Goal: Task Accomplishment & Management: Manage account settings

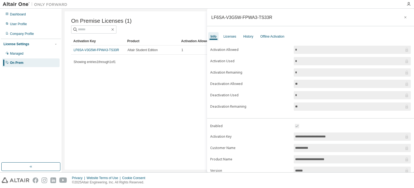
scroll to position [59, 0]
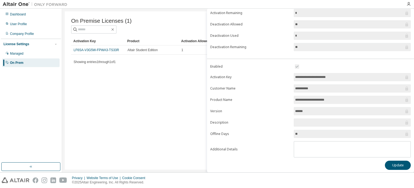
click at [167, 120] on div "On Premise Licenses (1) Clear Load Save Save As Field Operator Value Select fil…" at bounding box center [238, 90] width 347 height 158
click at [112, 82] on div "On Premise Licenses (1) Clear Load Save Save As Field Operator Value Select fil…" at bounding box center [238, 90] width 347 height 158
click at [25, 51] on div "Managed" at bounding box center [30, 53] width 57 height 9
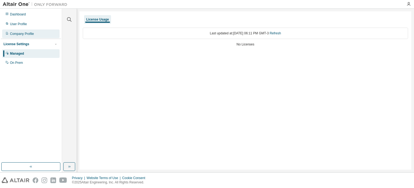
click at [27, 34] on div "Company Profile" at bounding box center [22, 34] width 24 height 4
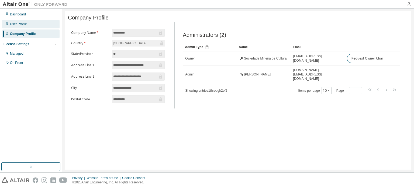
click at [29, 24] on div "User Profile" at bounding box center [30, 24] width 57 height 9
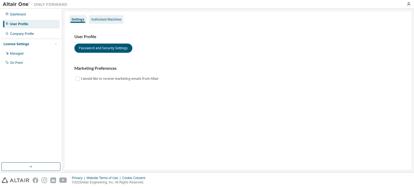
click at [101, 19] on div "Authorized Machines" at bounding box center [106, 19] width 30 height 4
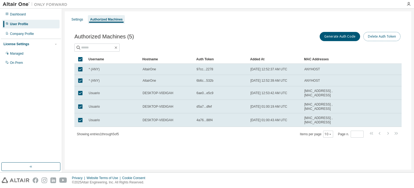
click at [393, 32] on button "Delete Auth Token" at bounding box center [382, 36] width 37 height 9
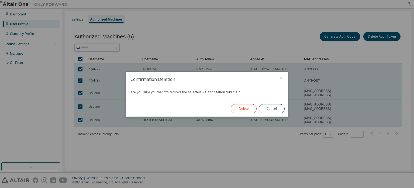
click at [239, 109] on button "Delete" at bounding box center [244, 108] width 26 height 9
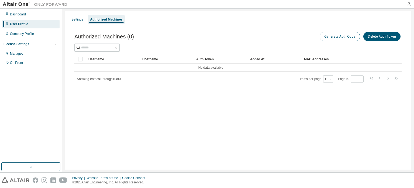
click at [344, 40] on button "Generate Auth Code" at bounding box center [340, 36] width 40 height 9
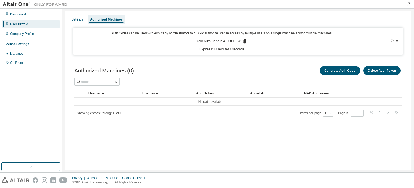
click at [244, 42] on icon at bounding box center [245, 41] width 3 height 4
click at [240, 122] on div "Authorized Machines (0) Generate Auth Code Delete Auth Token Clear Load Save Sa…" at bounding box center [238, 94] width 341 height 72
click at [79, 17] on div "Settings" at bounding box center [78, 19] width 12 height 4
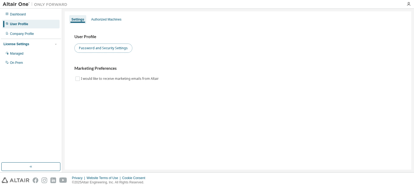
click at [101, 48] on button "Password and Security Settings" at bounding box center [103, 47] width 58 height 9
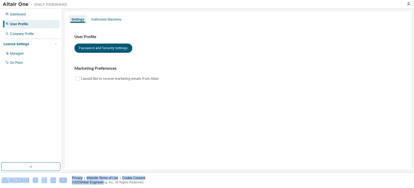
drag, startPoint x: 22, startPoint y: 183, endPoint x: 12, endPoint y: 183, distance: 10.5
click at [12, 183] on div "Privacy Website Terms of Use Cookie Consent © 2025 Altair Engineering, Inc. All…" at bounding box center [207, 179] width 414 height 15
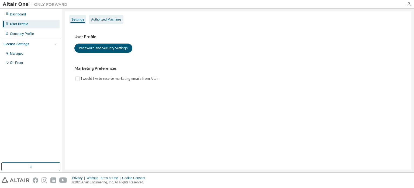
click at [110, 20] on div "Authorized Machines" at bounding box center [106, 19] width 30 height 4
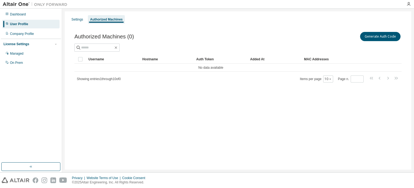
click at [186, 35] on div "Authorized Machines (0) Generate Auth Code" at bounding box center [238, 36] width 328 height 11
click at [103, 64] on td "No data available" at bounding box center [210, 67] width 273 height 8
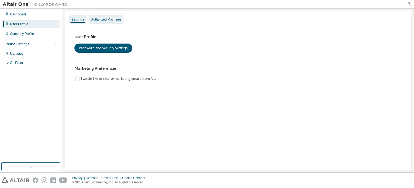
click at [110, 18] on div "Authorized Machines" at bounding box center [106, 19] width 30 height 4
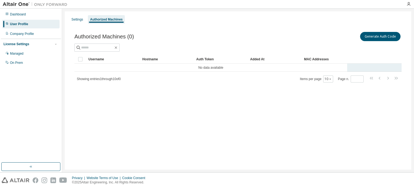
click at [118, 70] on td "No data available" at bounding box center [210, 67] width 273 height 8
